Goal: Information Seeking & Learning: Learn about a topic

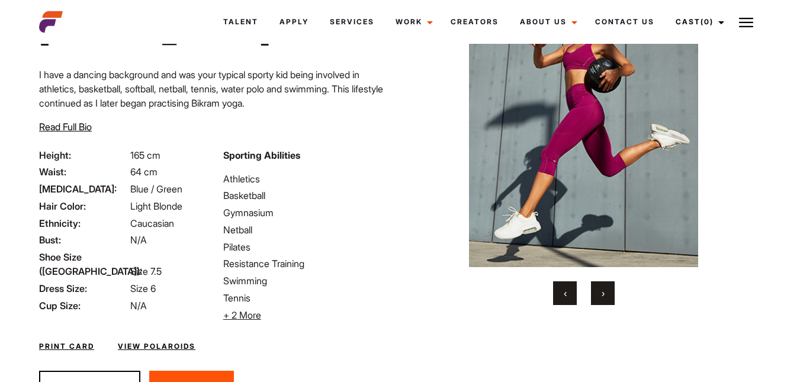
scroll to position [160, 0]
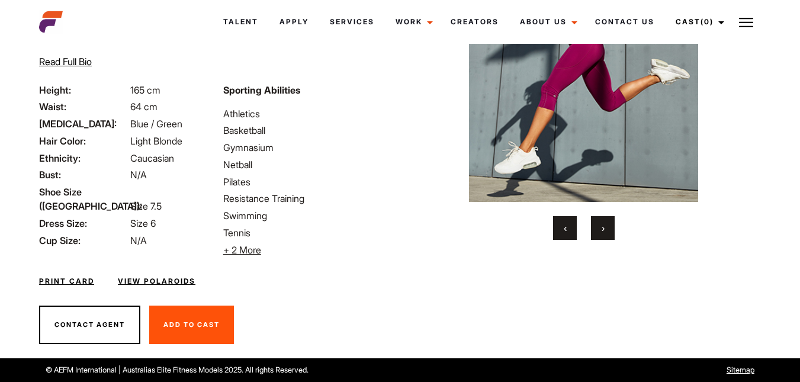
click at [607, 227] on button "›" at bounding box center [603, 228] width 24 height 24
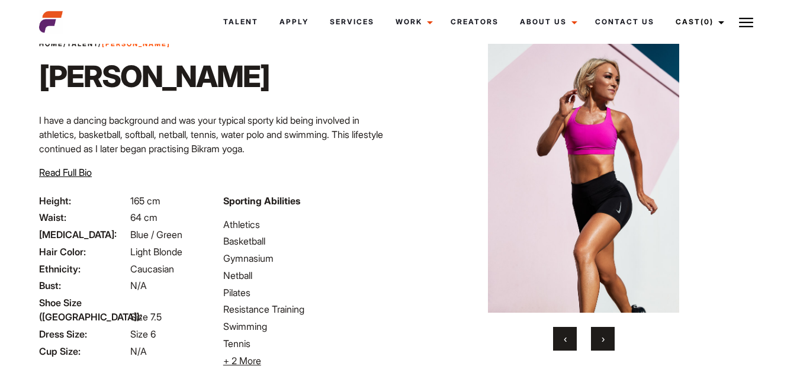
scroll to position [42, 0]
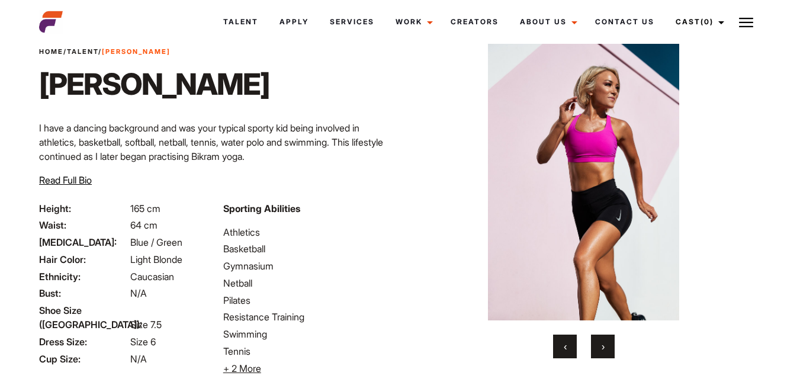
click at [607, 346] on button "›" at bounding box center [603, 347] width 24 height 24
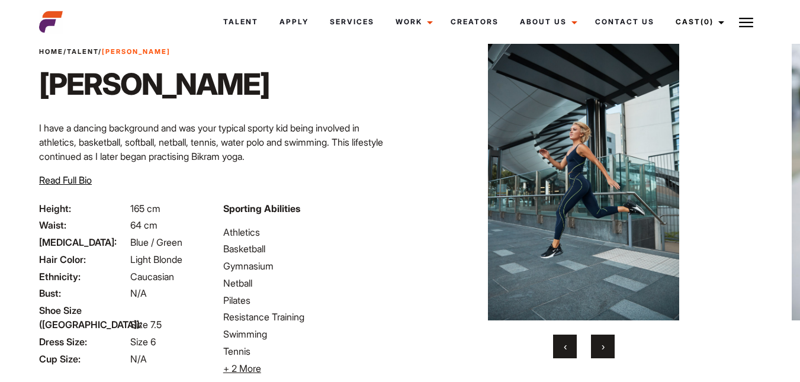
click at [607, 346] on button "›" at bounding box center [603, 347] width 24 height 24
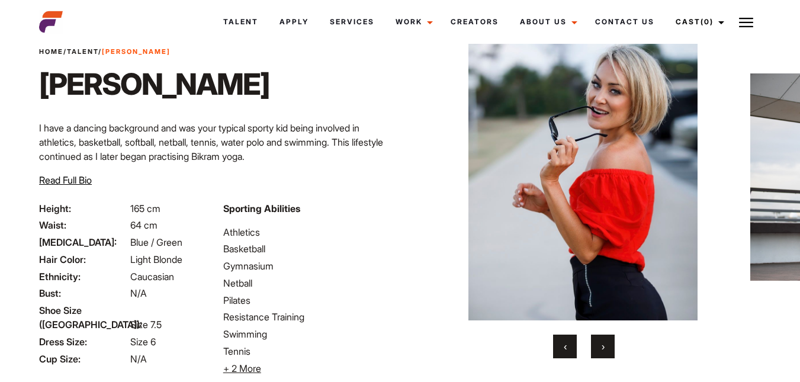
click at [607, 346] on button "›" at bounding box center [603, 347] width 24 height 24
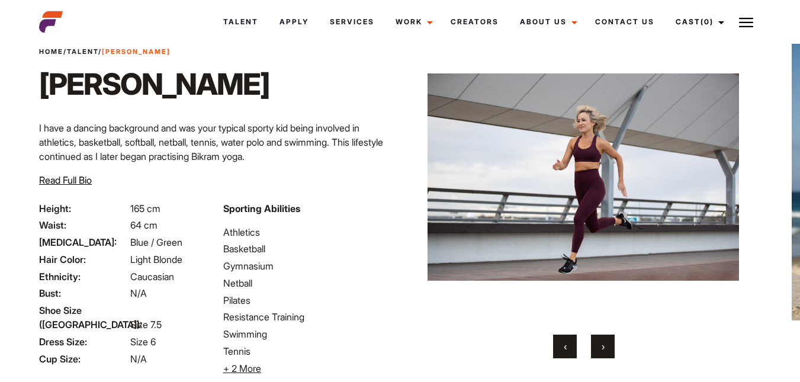
click at [607, 346] on button "›" at bounding box center [603, 347] width 24 height 24
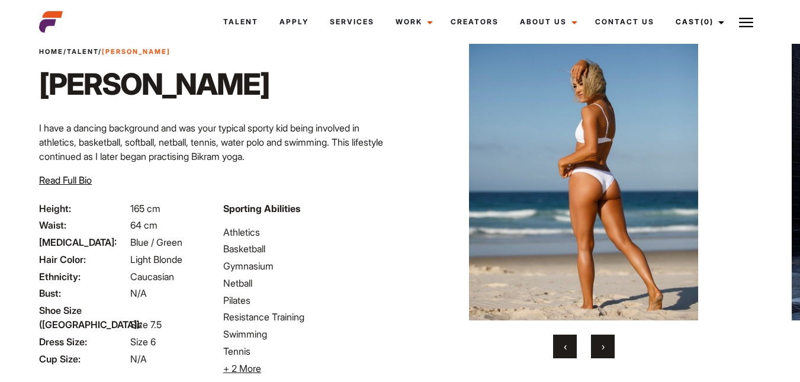
click at [607, 346] on button "›" at bounding box center [603, 347] width 24 height 24
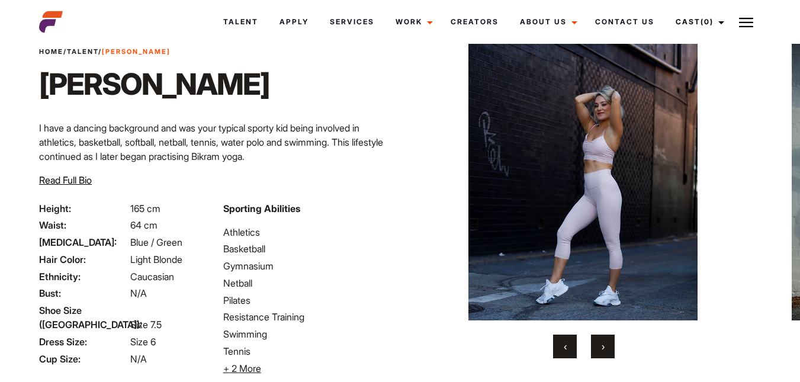
click at [607, 346] on button "›" at bounding box center [603, 347] width 24 height 24
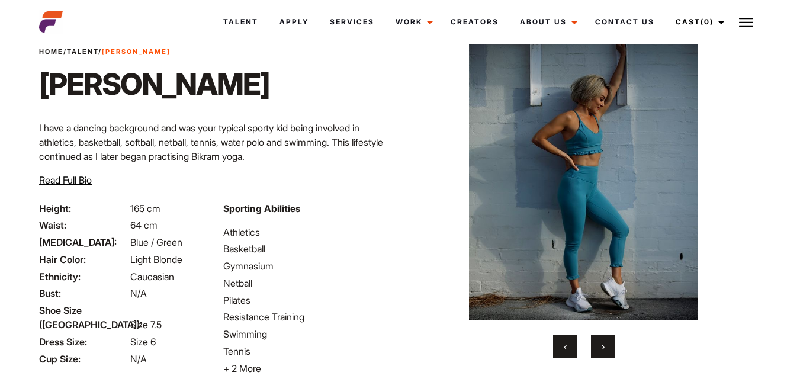
click at [607, 346] on button "›" at bounding box center [603, 347] width 24 height 24
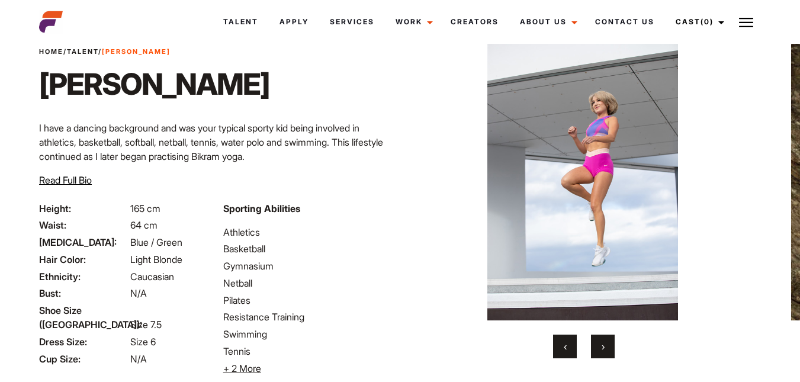
click at [607, 346] on button "›" at bounding box center [603, 347] width 24 height 24
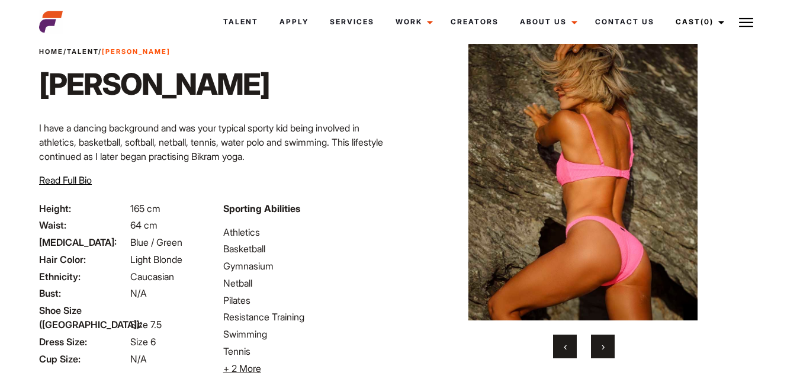
click at [607, 346] on button "›" at bounding box center [603, 347] width 24 height 24
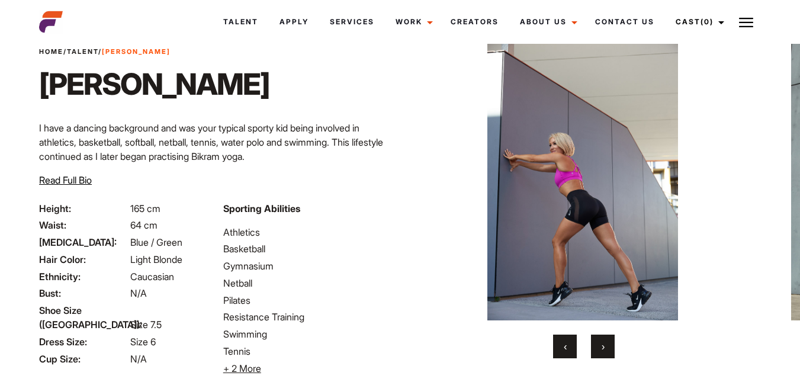
click at [91, 52] on link "Talent" at bounding box center [82, 51] width 31 height 8
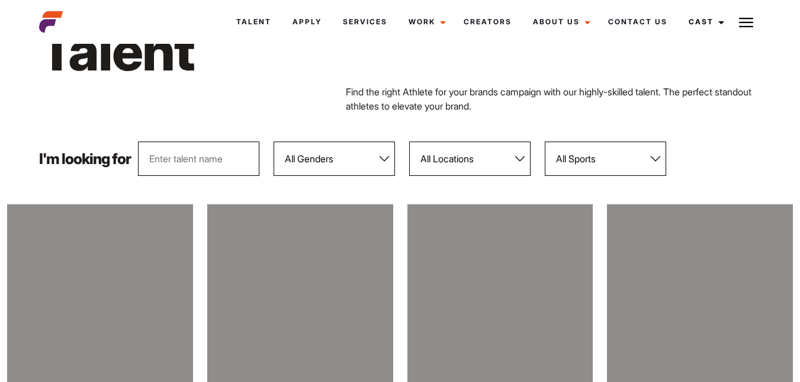
select select "104"
click at [274, 142] on select "All Genders [DEMOGRAPHIC_DATA] [DEMOGRAPHIC_DATA]" at bounding box center [334, 159] width 121 height 34
click at [509, 161] on select "All Locations [GEOGRAPHIC_DATA] [GEOGRAPHIC_DATA] [GEOGRAPHIC_DATA] [GEOGRAPHIC…" at bounding box center [469, 159] width 121 height 34
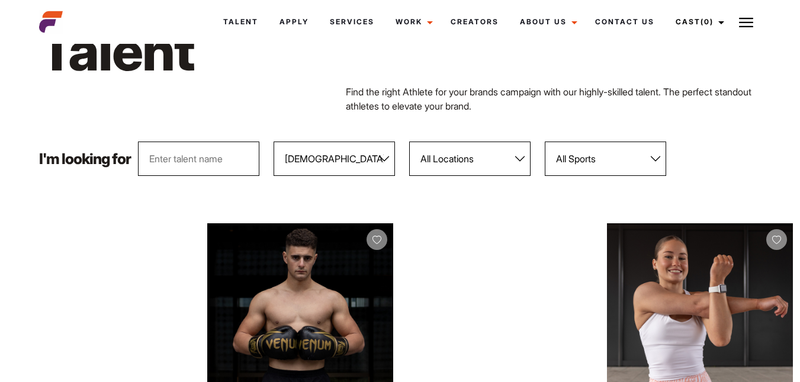
click at [506, 161] on select "All Locations [GEOGRAPHIC_DATA] [GEOGRAPHIC_DATA] [GEOGRAPHIC_DATA] [GEOGRAPHIC…" at bounding box center [469, 159] width 121 height 34
click at [596, 157] on select "All Sports 100 Meter Butterfly Acrobatics Aerial awareness Aerobics AFL Aflw Am…" at bounding box center [605, 159] width 121 height 34
click at [545, 142] on select "All Sports 100 Meter Butterfly Acrobatics Aerial awareness Aerobics AFL Aflw Am…" at bounding box center [605, 159] width 121 height 34
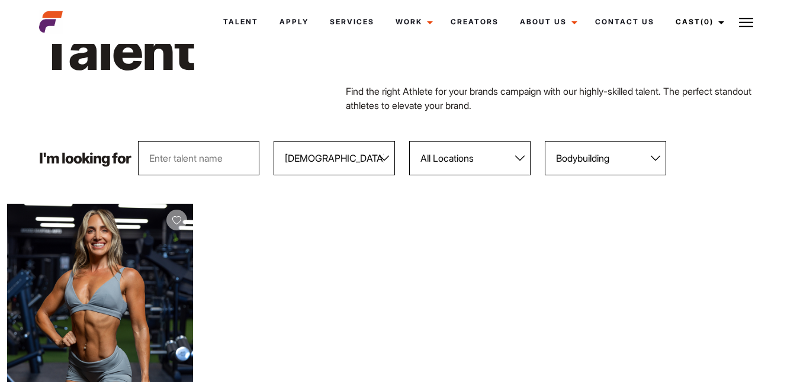
scroll to position [0, 0]
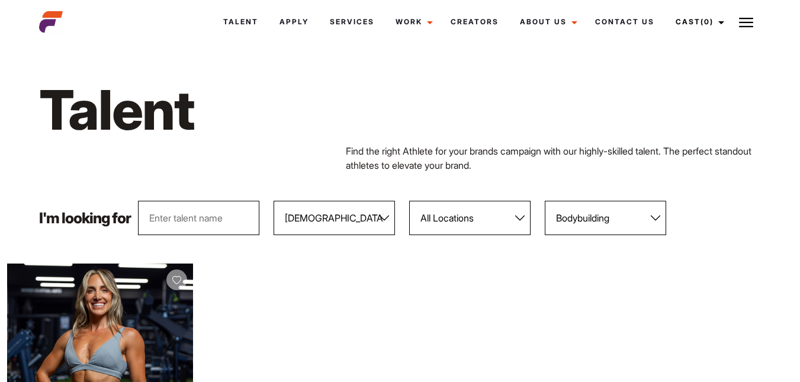
click at [619, 219] on select "All Sports 100 Meter Butterfly Acrobatics Aerial awareness Aerobics AFL Aflw Am…" at bounding box center [605, 218] width 121 height 34
select select "96"
click at [545, 201] on select "All Sports 100 Meter Butterfly Acrobatics Aerial awareness Aerobics AFL Aflw Am…" at bounding box center [605, 218] width 121 height 34
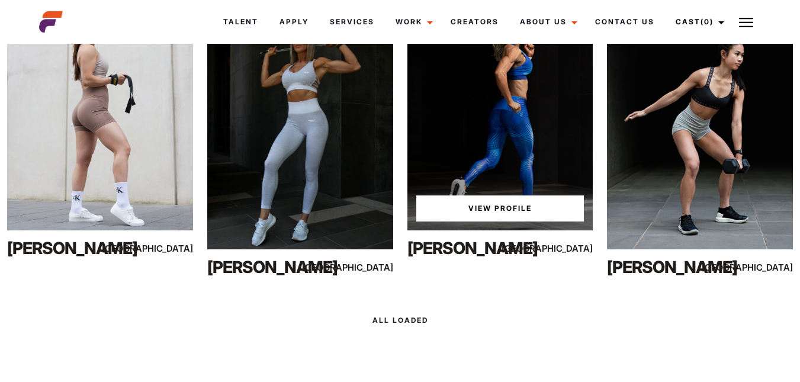
scroll to position [474, 0]
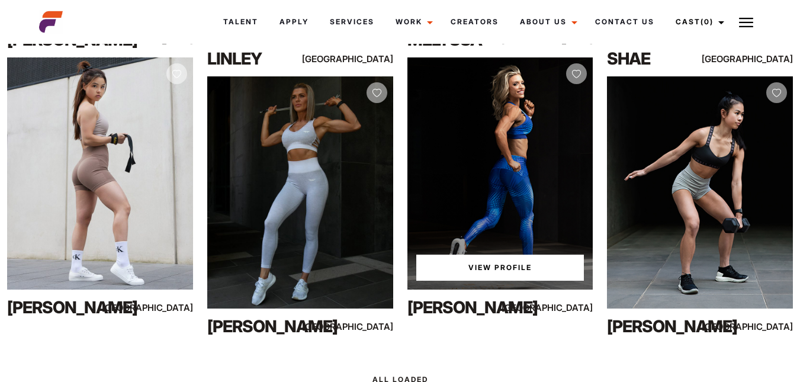
click at [507, 272] on link "View Profile" at bounding box center [500, 268] width 168 height 26
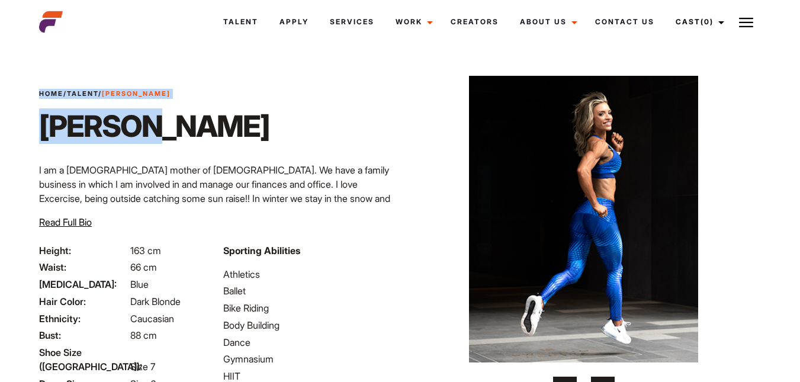
drag, startPoint x: 134, startPoint y: 128, endPoint x: 38, endPoint y: 123, distance: 95.5
click at [38, 123] on div "Home / Talent / [PERSON_NAME] [PERSON_NAME] I am a [DEMOGRAPHIC_DATA] mother of…" at bounding box center [216, 166] width 368 height 155
click at [69, 126] on h1 "[PERSON_NAME]" at bounding box center [154, 126] width 230 height 36
click at [120, 130] on h1 "[PERSON_NAME]" at bounding box center [154, 126] width 230 height 36
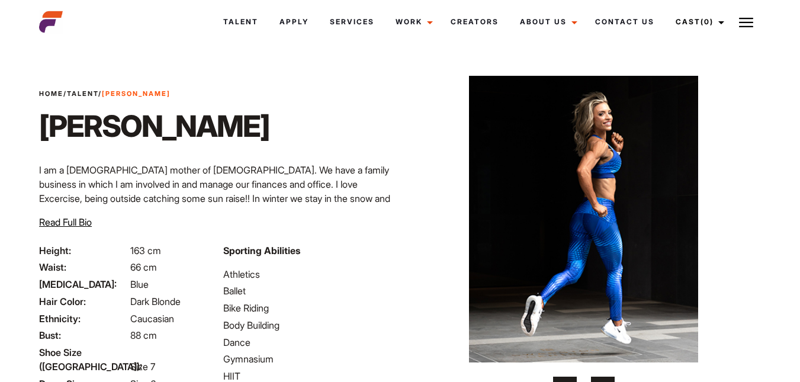
click at [139, 129] on h1 "[PERSON_NAME]" at bounding box center [154, 126] width 230 height 36
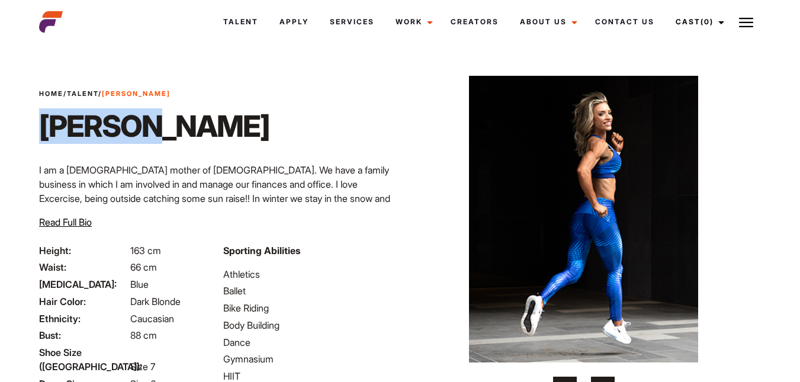
drag, startPoint x: 133, startPoint y: 121, endPoint x: 41, endPoint y: 124, distance: 91.8
click at [41, 124] on h1 "[PERSON_NAME]" at bounding box center [154, 126] width 230 height 36
copy h1 "[PERSON_NAME]"
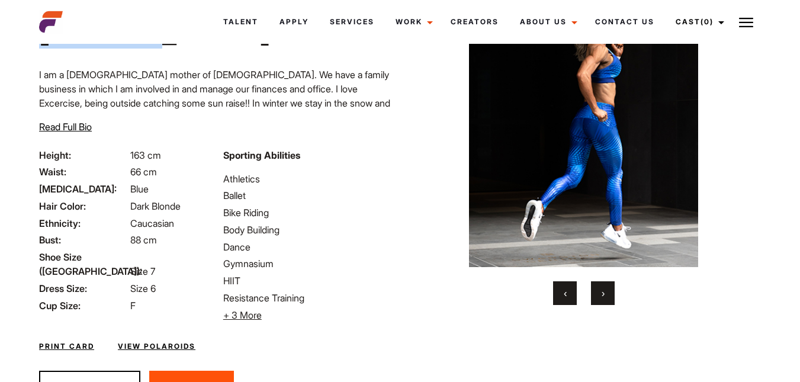
scroll to position [118, 0]
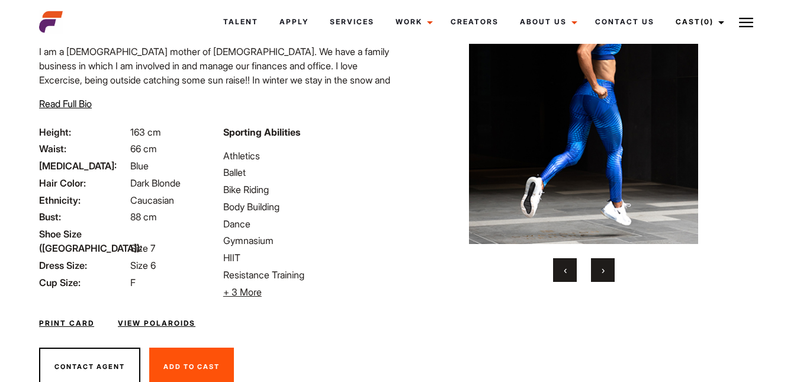
click at [604, 267] on span "›" at bounding box center [603, 270] width 3 height 12
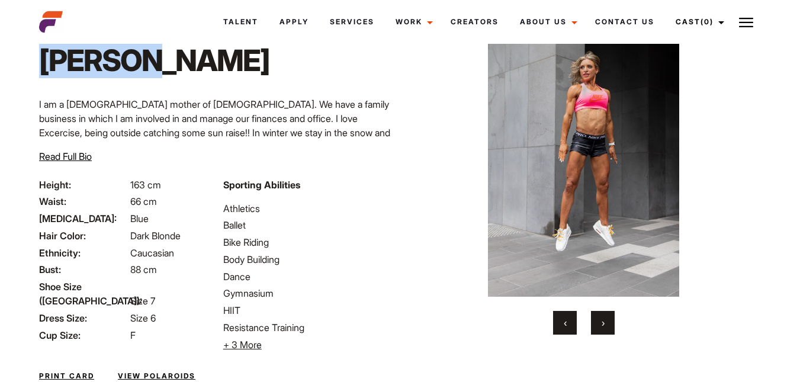
scroll to position [59, 0]
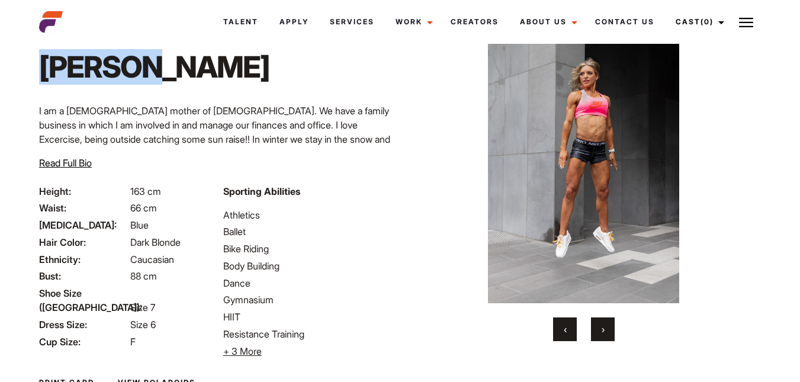
click at [603, 330] on span "›" at bounding box center [603, 329] width 3 height 12
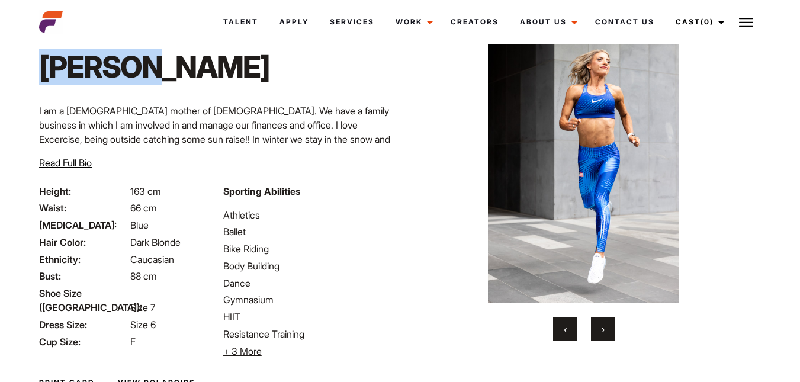
click at [604, 330] on span "›" at bounding box center [603, 329] width 3 height 12
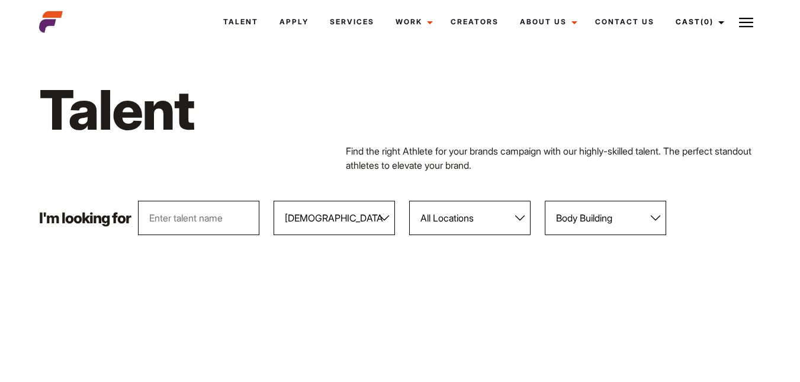
select select "104"
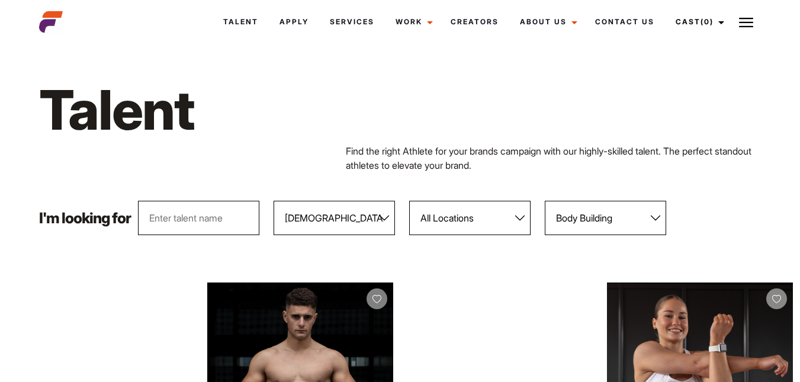
click at [575, 214] on select "All Sports 100 Meter Butterfly Acrobatics Aerial awareness Aerobics AFL Aflw Am…" at bounding box center [605, 218] width 121 height 34
click at [545, 201] on select "All Sports 100 Meter Butterfly Acrobatics Aerial awareness Aerobics AFL Aflw Am…" at bounding box center [605, 218] width 121 height 34
click at [480, 218] on select "All Locations Adelaide Brisbane Darwin Gold Coast Melbourne Perth Sunshine Coas…" at bounding box center [469, 218] width 121 height 34
click at [345, 221] on select "All Genders [DEMOGRAPHIC_DATA] [DEMOGRAPHIC_DATA]" at bounding box center [334, 218] width 121 height 34
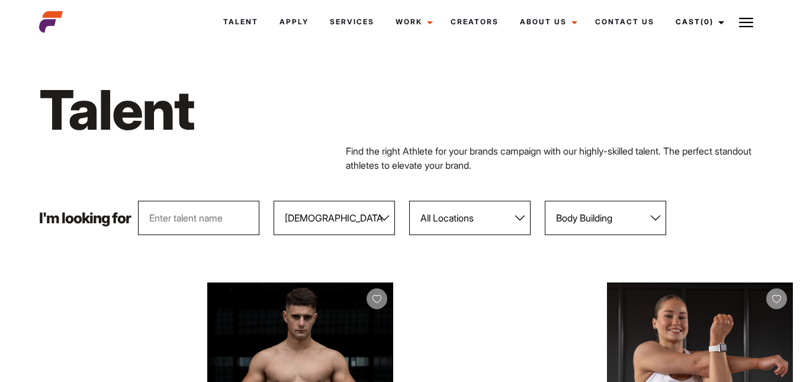
click at [220, 221] on input "text" at bounding box center [198, 218] width 121 height 34
click at [305, 221] on select "All Genders [DEMOGRAPHIC_DATA] [DEMOGRAPHIC_DATA]" at bounding box center [334, 218] width 121 height 34
click at [274, 201] on select "All Genders [DEMOGRAPHIC_DATA] [DEMOGRAPHIC_DATA]" at bounding box center [334, 218] width 121 height 34
click at [423, 223] on select "All Locations [GEOGRAPHIC_DATA] [GEOGRAPHIC_DATA] [GEOGRAPHIC_DATA] [GEOGRAPHIC…" at bounding box center [469, 218] width 121 height 34
click at [410, 201] on select "All Locations [GEOGRAPHIC_DATA] [GEOGRAPHIC_DATA] [GEOGRAPHIC_DATA] [GEOGRAPHIC…" at bounding box center [469, 218] width 121 height 34
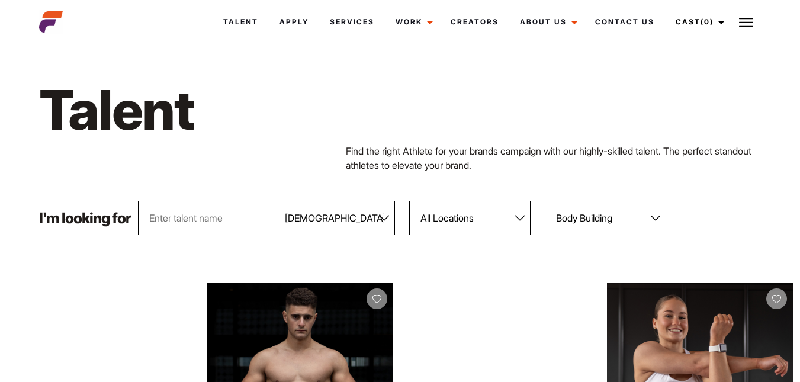
click at [566, 210] on select "All Sports 100 Meter Butterfly Acrobatics Aerial awareness Aerobics AFL Aflw Am…" at bounding box center [605, 218] width 121 height 34
click at [545, 201] on select "All Sports 100 Meter Butterfly Acrobatics Aerial awareness Aerobics AFL Aflw Am…" at bounding box center [605, 218] width 121 height 34
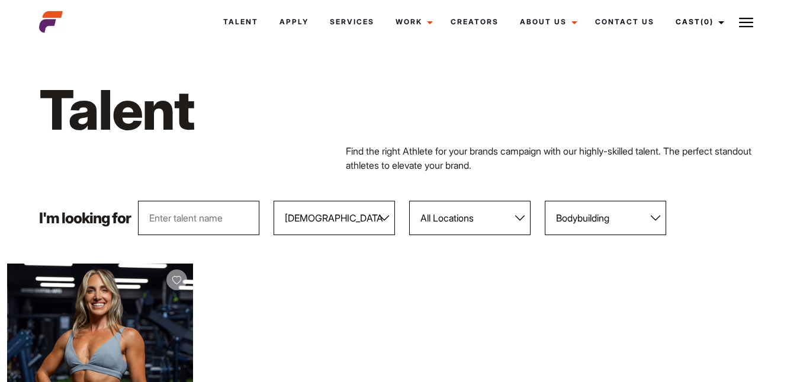
click at [607, 218] on select "All Sports 100 Meter Butterfly Acrobatics Aerial awareness Aerobics AFL Aflw Am…" at bounding box center [605, 218] width 121 height 34
select select "96"
click at [545, 201] on select "All Sports 100 Meter Butterfly Acrobatics Aerial awareness Aerobics AFL Aflw Am…" at bounding box center [605, 218] width 121 height 34
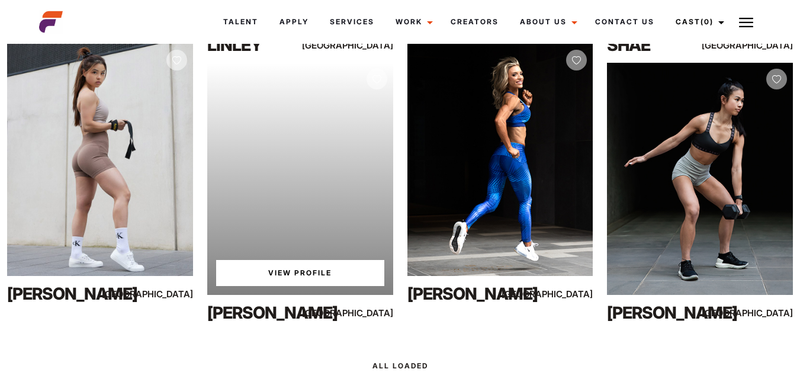
scroll to position [533, 0]
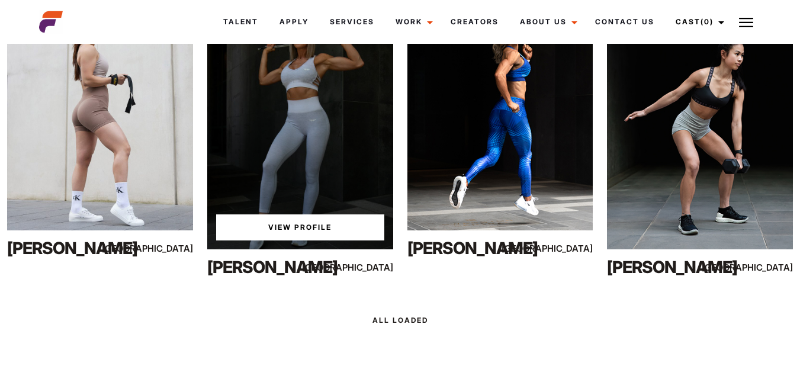
click at [305, 230] on link "View Profile" at bounding box center [300, 227] width 168 height 26
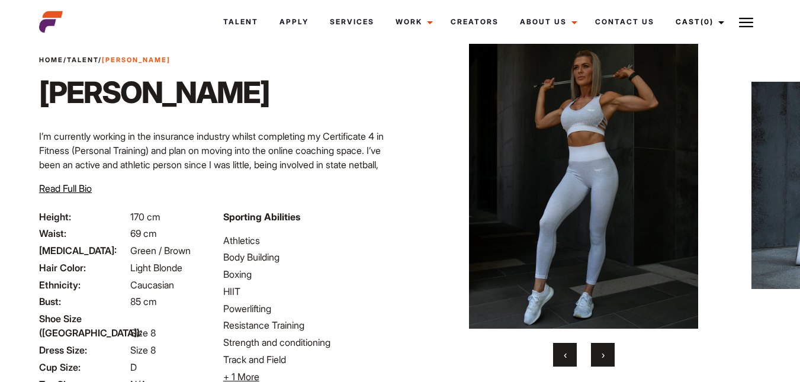
scroll to position [171, 0]
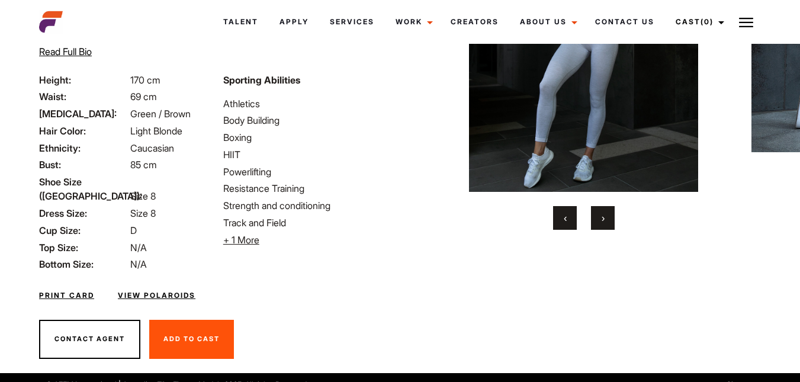
click at [604, 218] on span "›" at bounding box center [603, 218] width 3 height 12
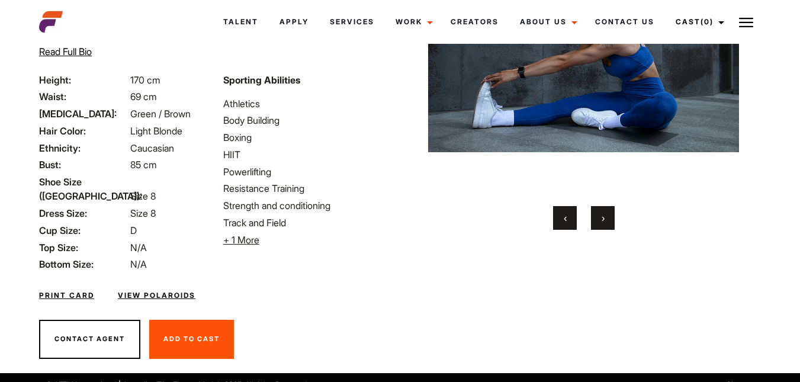
scroll to position [52, 0]
